Goal: Find contact information: Find contact information

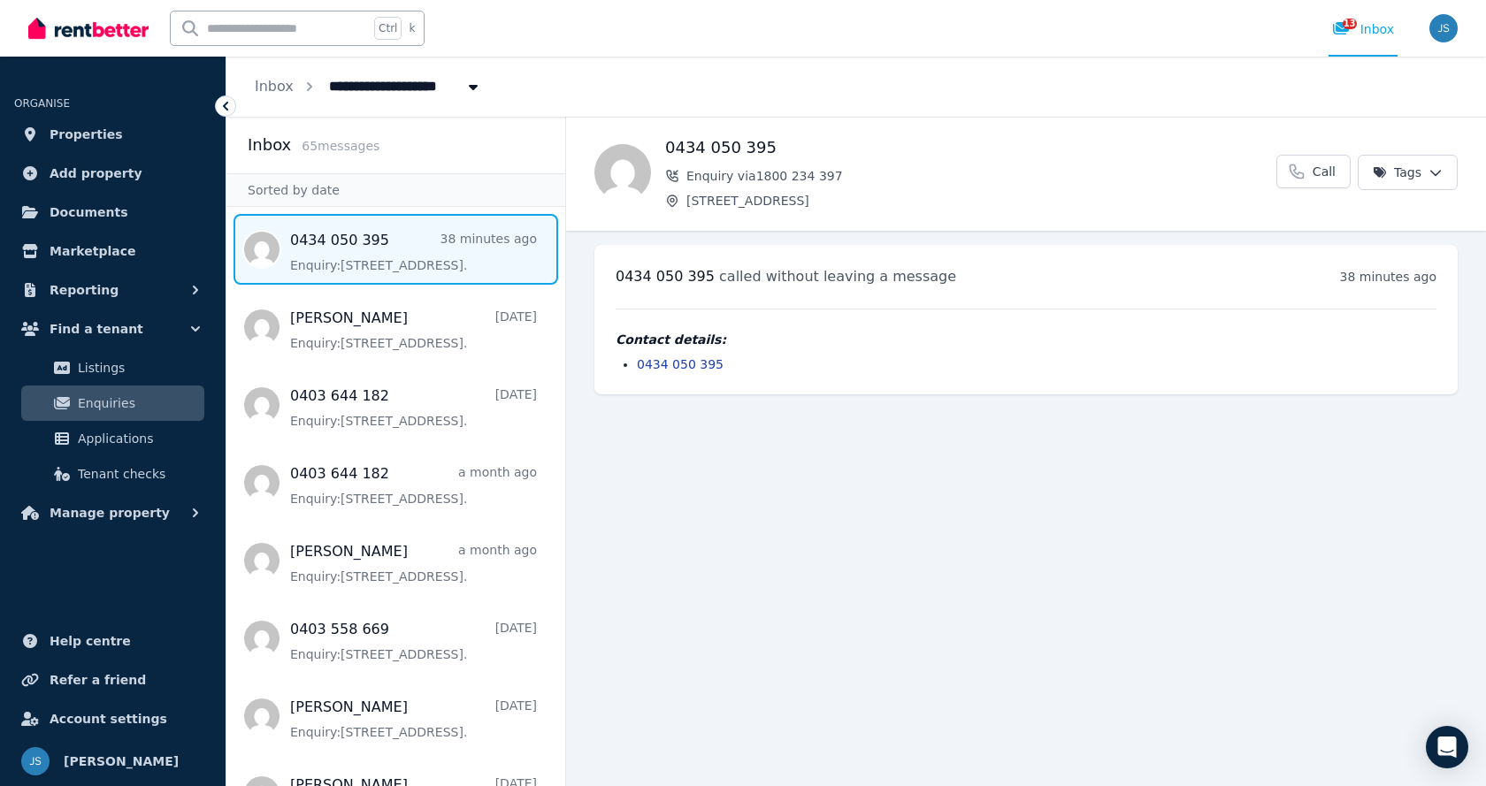
click at [416, 271] on span "Message list" at bounding box center [395, 249] width 339 height 71
click at [667, 367] on link "0434 050 395" at bounding box center [680, 364] width 87 height 14
click at [333, 251] on span "Message list" at bounding box center [395, 249] width 339 height 71
